Goal: Transaction & Acquisition: Purchase product/service

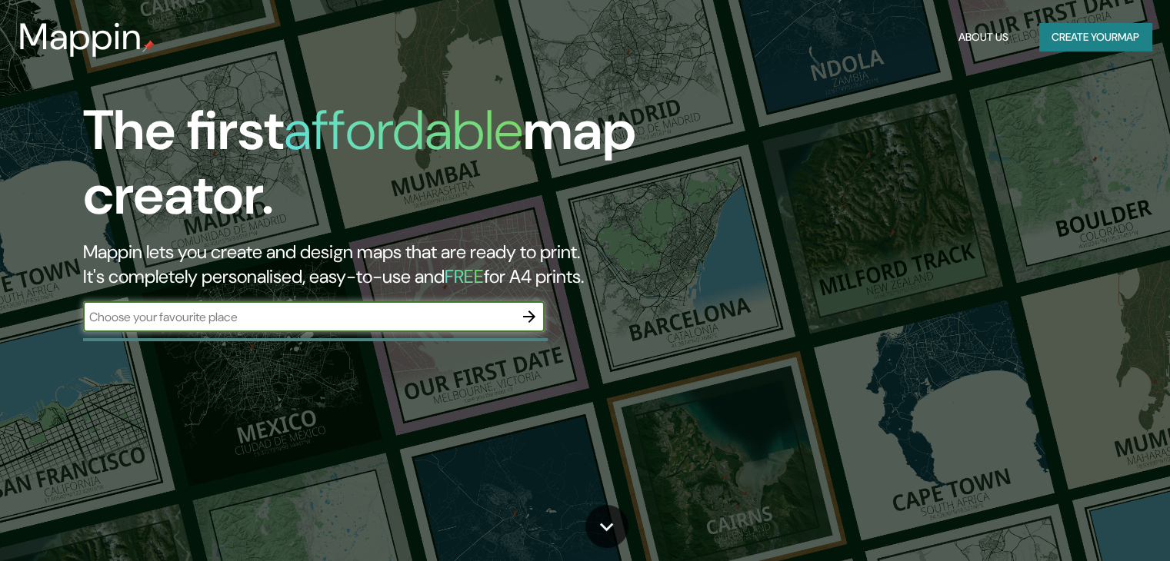
click at [440, 311] on input "text" at bounding box center [298, 317] width 431 height 18
type input "[GEOGRAPHIC_DATA]"
click at [525, 317] on icon "button" at bounding box center [529, 317] width 12 height 12
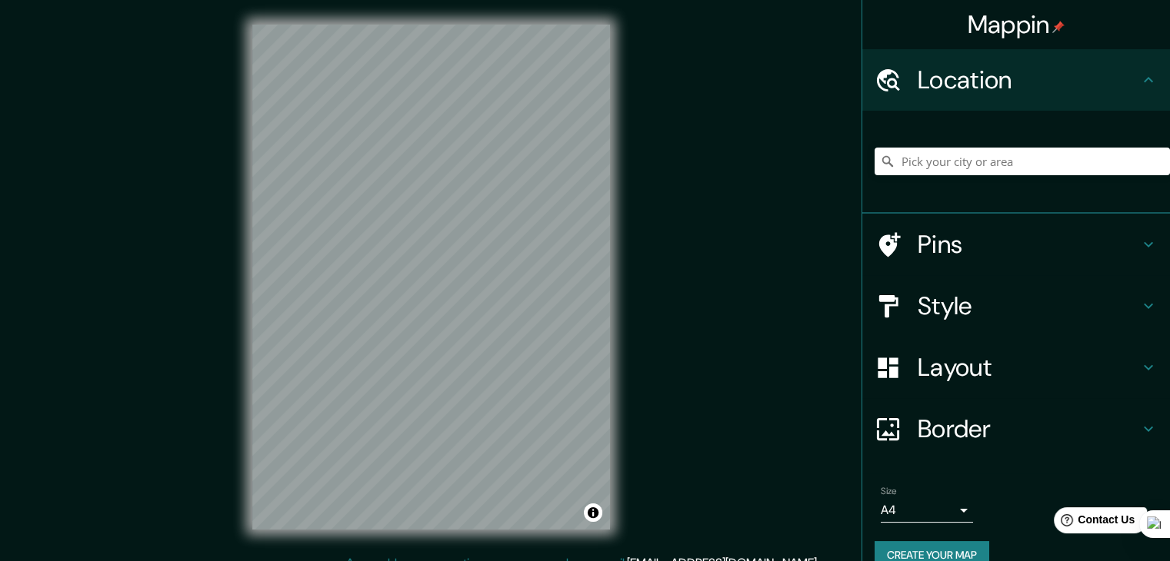
click at [136, 244] on div "Mappin Location Pins Style Layout Border Choose a border. Hint : you can make l…" at bounding box center [585, 289] width 1170 height 579
click at [647, 367] on div "Mappin Location Pins Style Layout Border Choose a border. Hint : you can make l…" at bounding box center [585, 289] width 1170 height 579
click at [643, 378] on div "Mappin Location Pins Style Layout Border Choose a border. Hint : you can make l…" at bounding box center [585, 289] width 1170 height 579
